Goal: Task Accomplishment & Management: Use online tool/utility

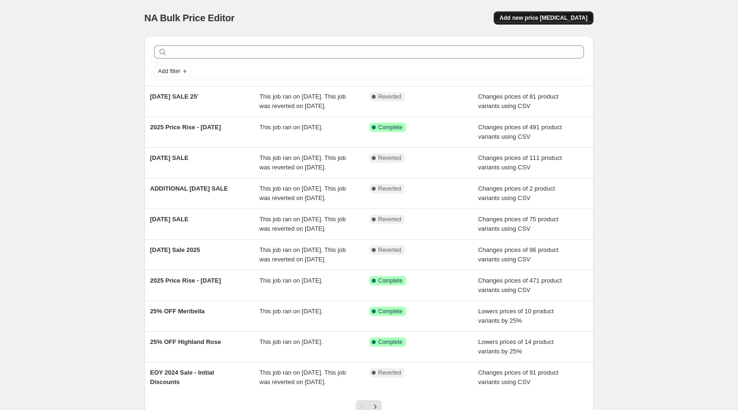
click at [540, 15] on span "Add new price [MEDICAL_DATA]" at bounding box center [543, 18] width 88 height 8
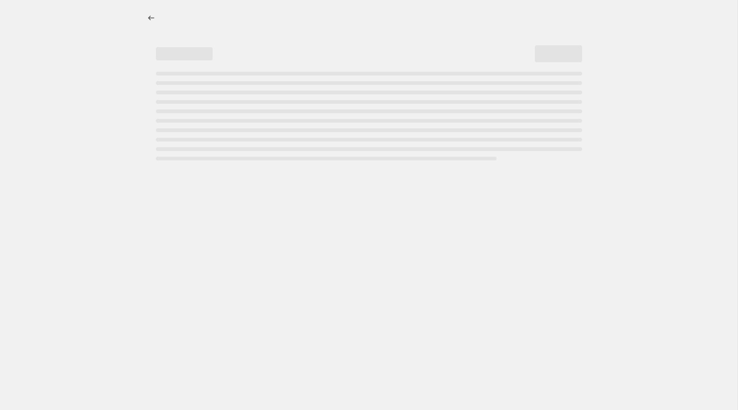
select select "percentage"
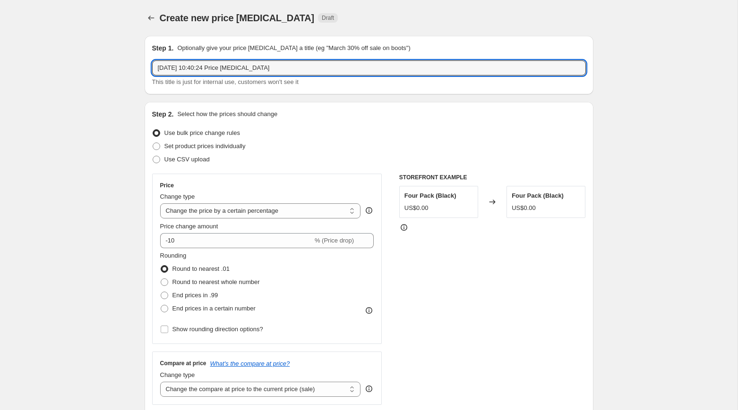
drag, startPoint x: 272, startPoint y: 70, endPoint x: 119, endPoint y: 70, distance: 153.0
type input "BIRTHDAY SALE 2025"
click at [158, 160] on span at bounding box center [157, 160] width 8 height 8
click at [153, 156] on input "Use CSV upload" at bounding box center [153, 156] width 0 height 0
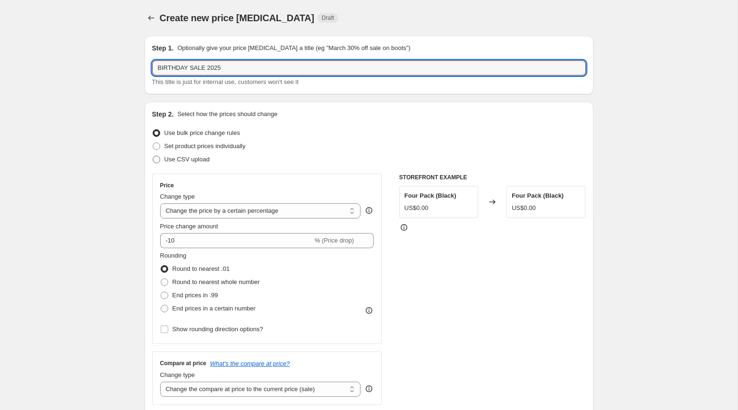
radio input "true"
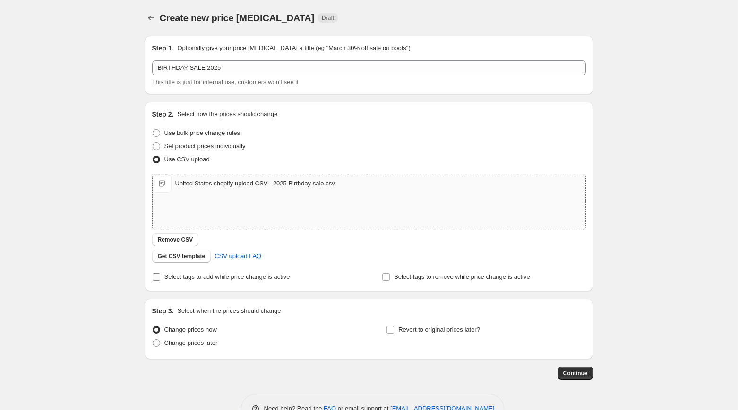
click at [183, 279] on span "Select tags to add while price change is active" at bounding box center [227, 276] width 126 height 7
click at [160, 279] on input "Select tags to add while price change is active" at bounding box center [157, 277] width 8 height 8
checkbox input "true"
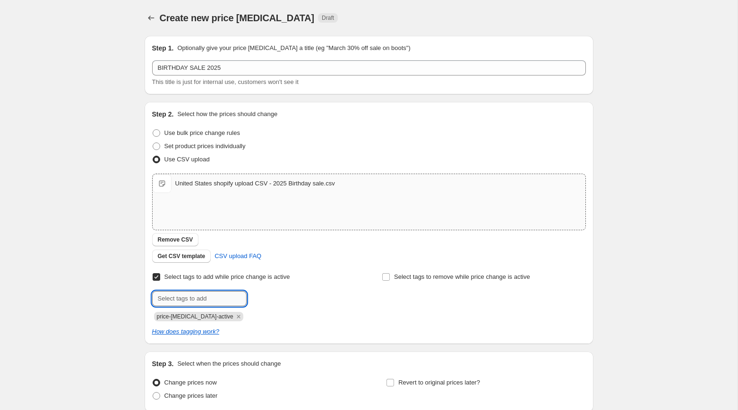
click at [227, 292] on input "text" at bounding box center [199, 298] width 94 height 15
type input "sale-script"
click at [272, 298] on span "sale-script" at bounding box center [281, 298] width 28 height 7
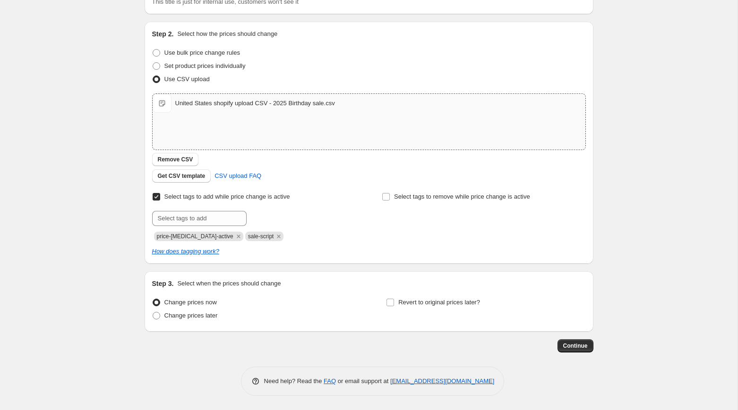
scroll to position [80, 0]
click at [212, 317] on span "Change prices later" at bounding box center [190, 316] width 53 height 7
click at [153, 313] on input "Change prices later" at bounding box center [153, 313] width 0 height 0
radio input "true"
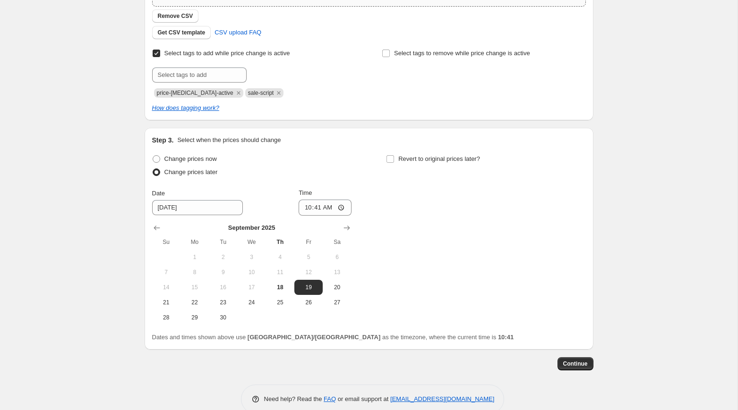
scroll to position [242, 0]
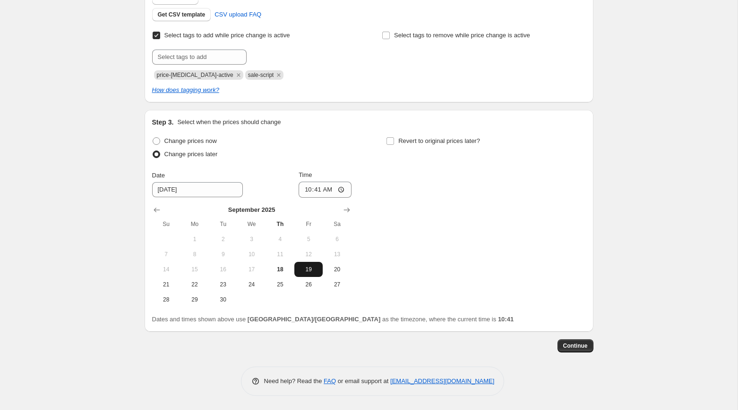
click at [306, 271] on span "19" at bounding box center [308, 270] width 21 height 8
click at [306, 189] on input "10:41" at bounding box center [324, 190] width 53 height 16
type input "14:00"
click at [412, 201] on div "Change prices now Change prices later Date [DATE] Time 14:00 [DATE] Su Mo Tu We…" at bounding box center [369, 221] width 434 height 173
click at [392, 141] on input "Revert to original prices later?" at bounding box center [390, 141] width 8 height 8
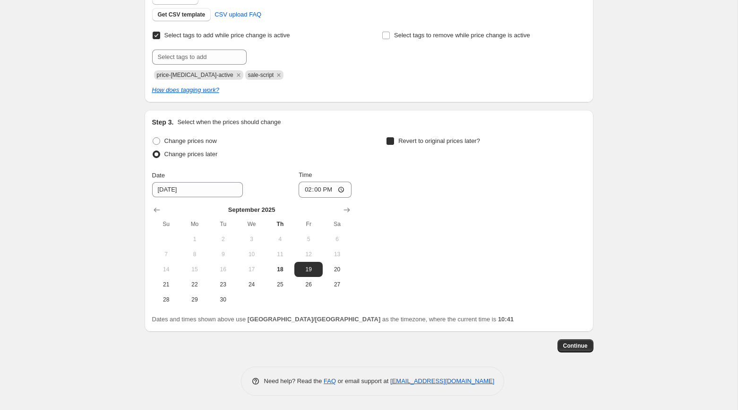
checkbox input "true"
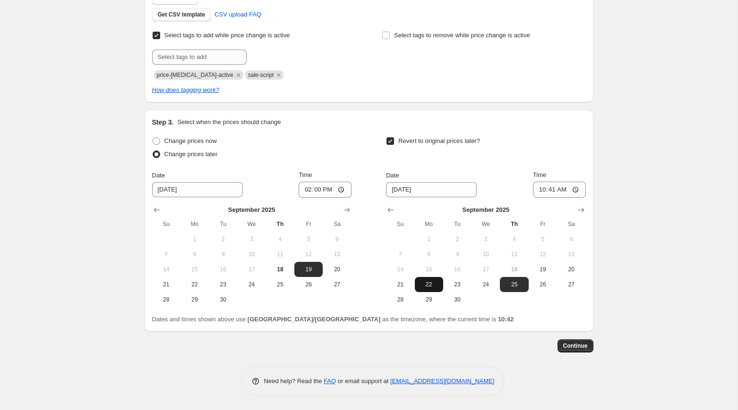
click at [425, 286] on span "22" at bounding box center [428, 285] width 21 height 8
type input "[DATE]"
click at [541, 189] on input "10:41" at bounding box center [559, 190] width 53 height 16
type input "17:00"
click at [604, 204] on div "Create new price [MEDICAL_DATA]. This page is ready Create new price [MEDICAL_D…" at bounding box center [368, 84] width 471 height 652
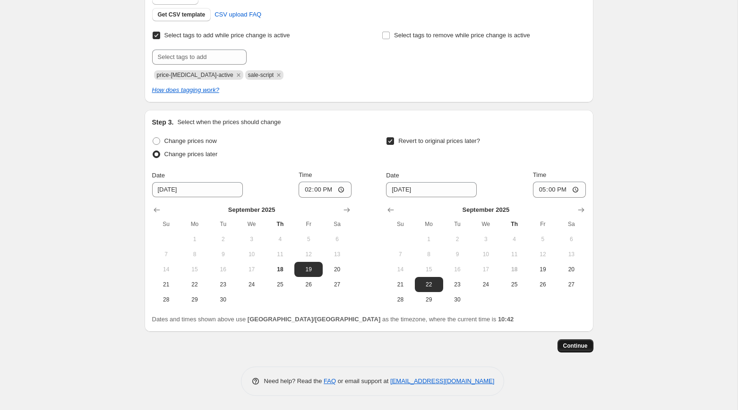
click at [577, 343] on span "Continue" at bounding box center [575, 346] width 25 height 8
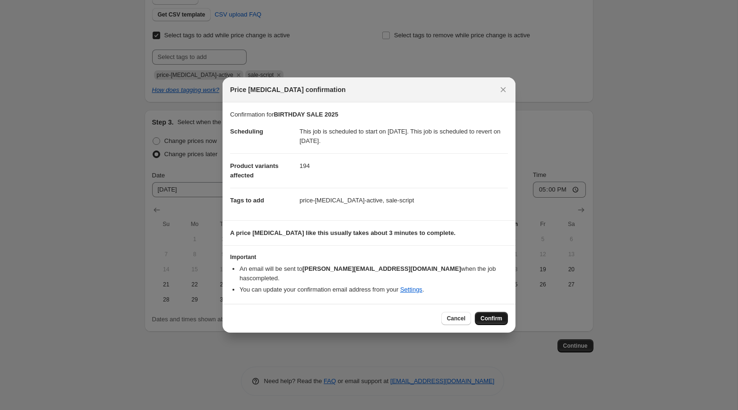
click at [497, 315] on span "Confirm" at bounding box center [491, 319] width 22 height 8
